Goal: Task Accomplishment & Management: Manage account settings

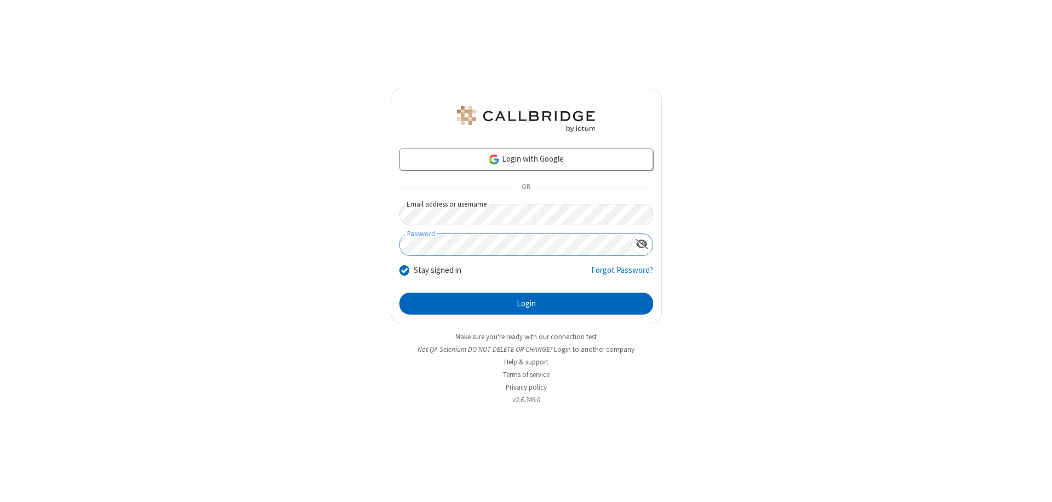
click at [526, 303] on button "Login" at bounding box center [526, 303] width 254 height 22
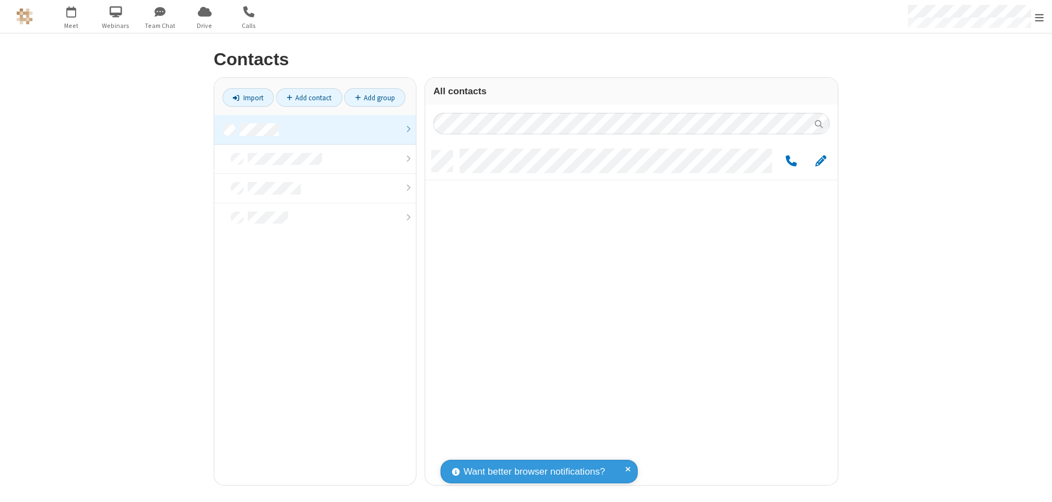
scroll to position [334, 404]
click at [315, 129] on link at bounding box center [315, 130] width 202 height 30
click at [820, 160] on span "Edit" at bounding box center [820, 161] width 11 height 14
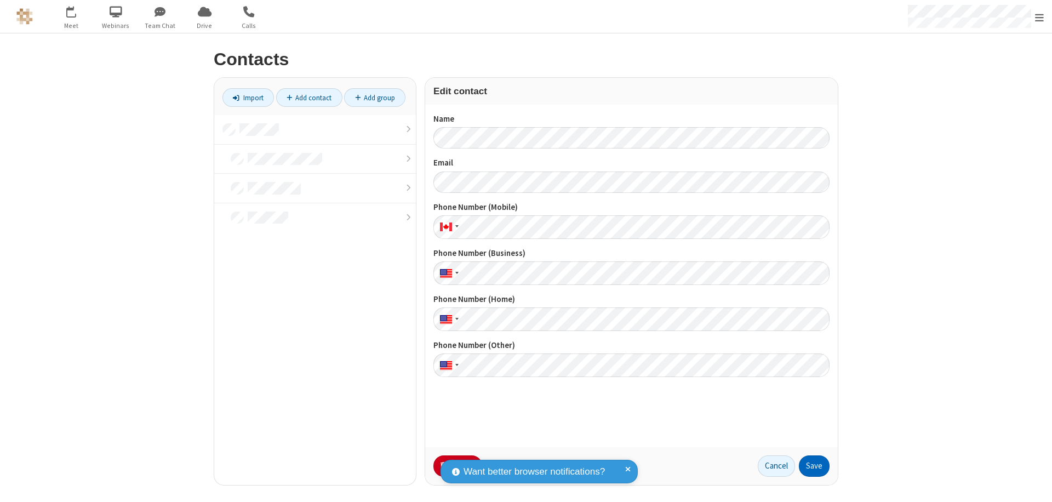
click at [814, 466] on button "Save" at bounding box center [814, 466] width 31 height 22
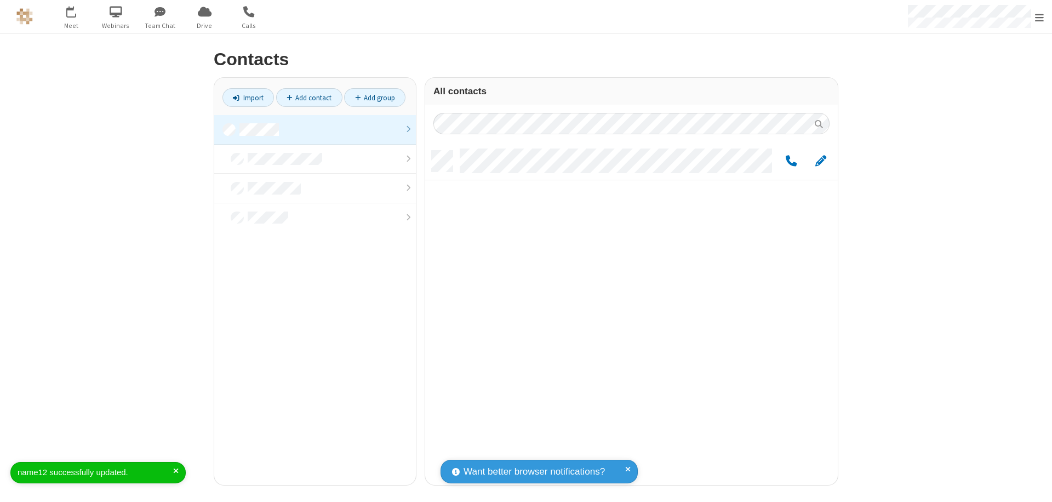
scroll to position [334, 404]
